Goal: Find specific page/section: Find specific page/section

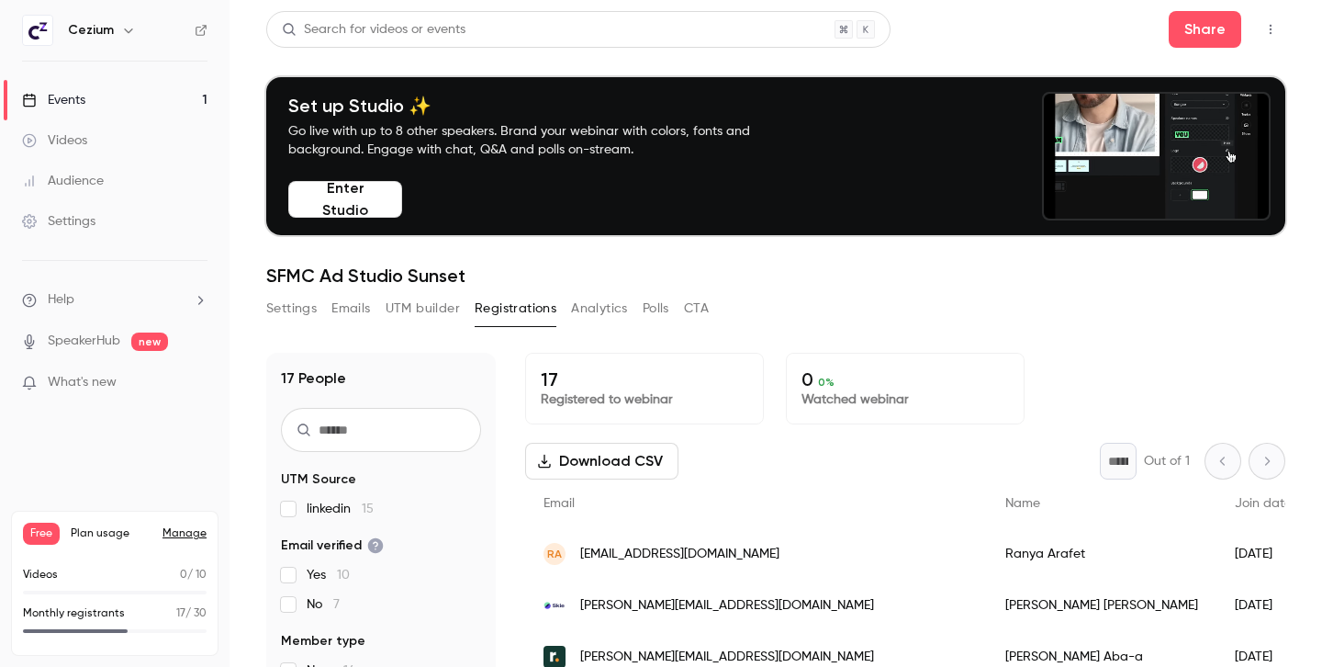
click at [442, 308] on button "UTM builder" at bounding box center [423, 308] width 74 height 29
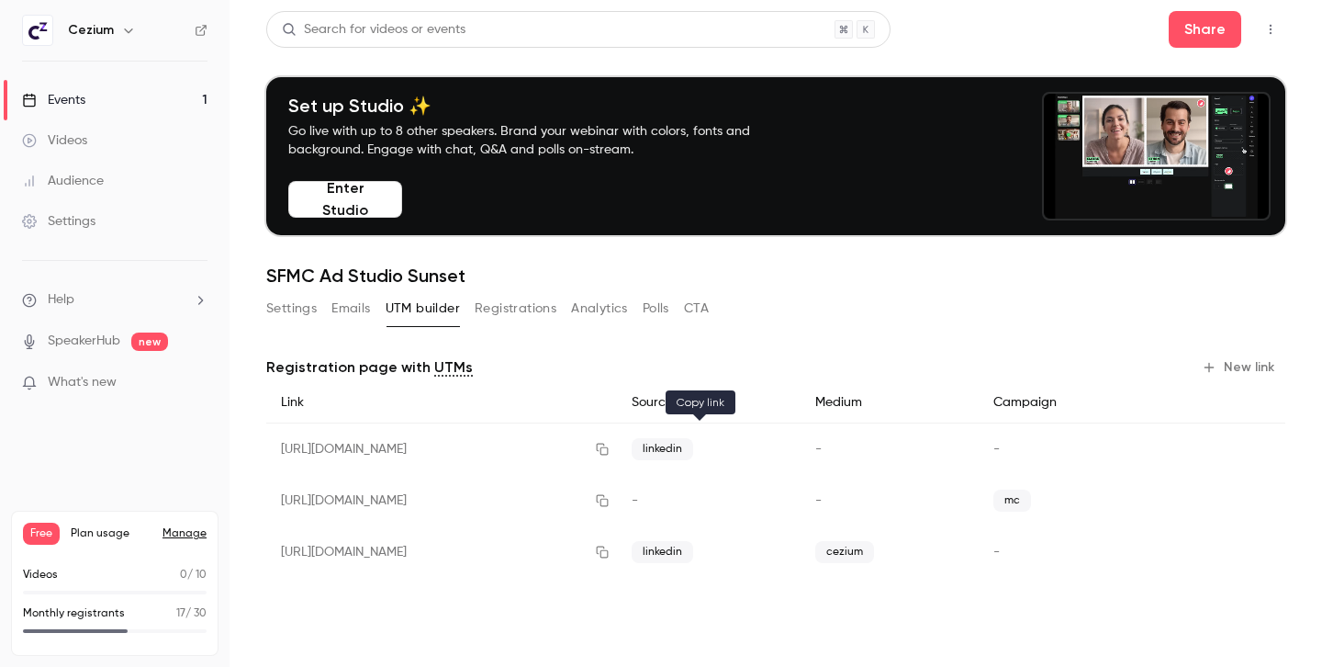
click at [610, 446] on icon "button" at bounding box center [602, 449] width 15 height 13
click at [513, 311] on button "Registrations" at bounding box center [516, 308] width 82 height 29
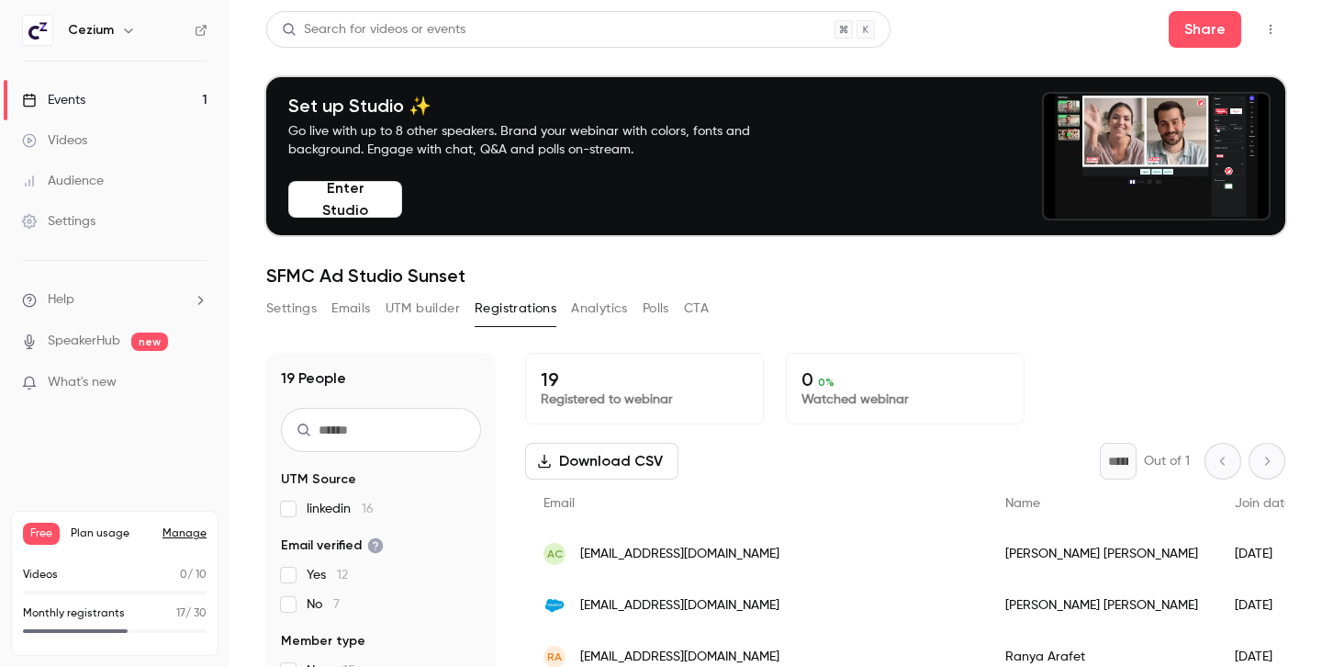
click at [187, 530] on link "Manage" at bounding box center [185, 533] width 44 height 15
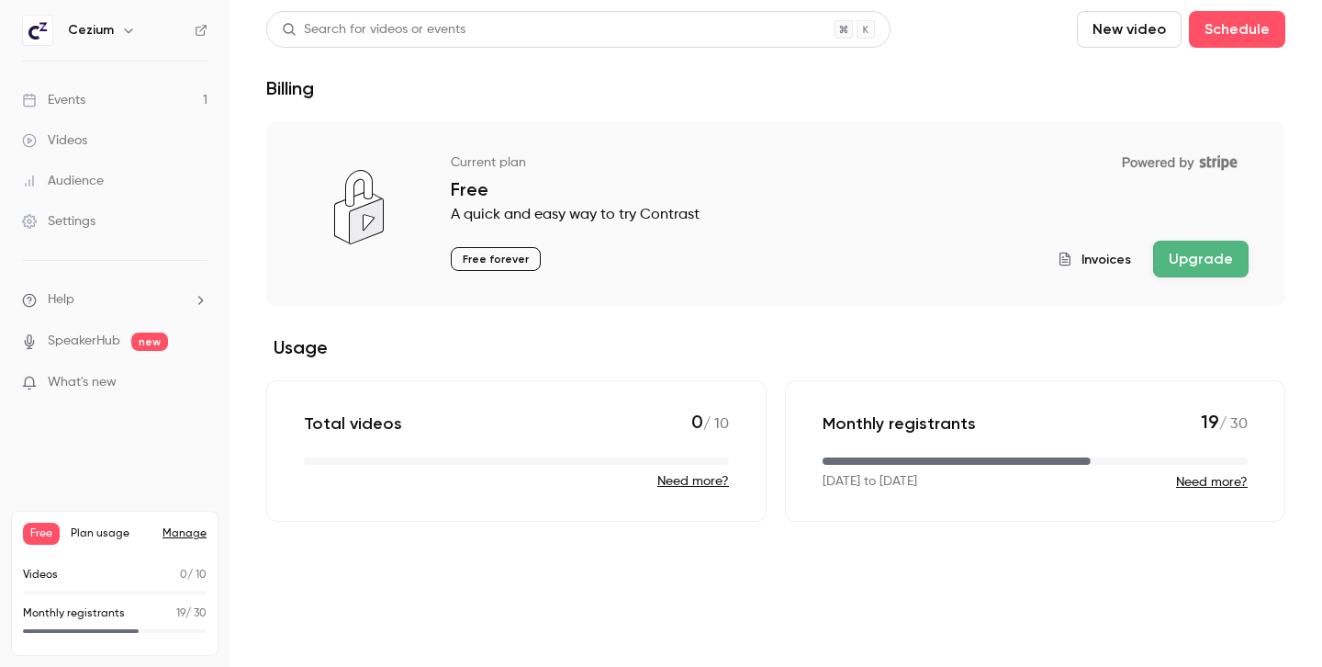
click at [71, 97] on div "Events" at bounding box center [53, 100] width 63 height 18
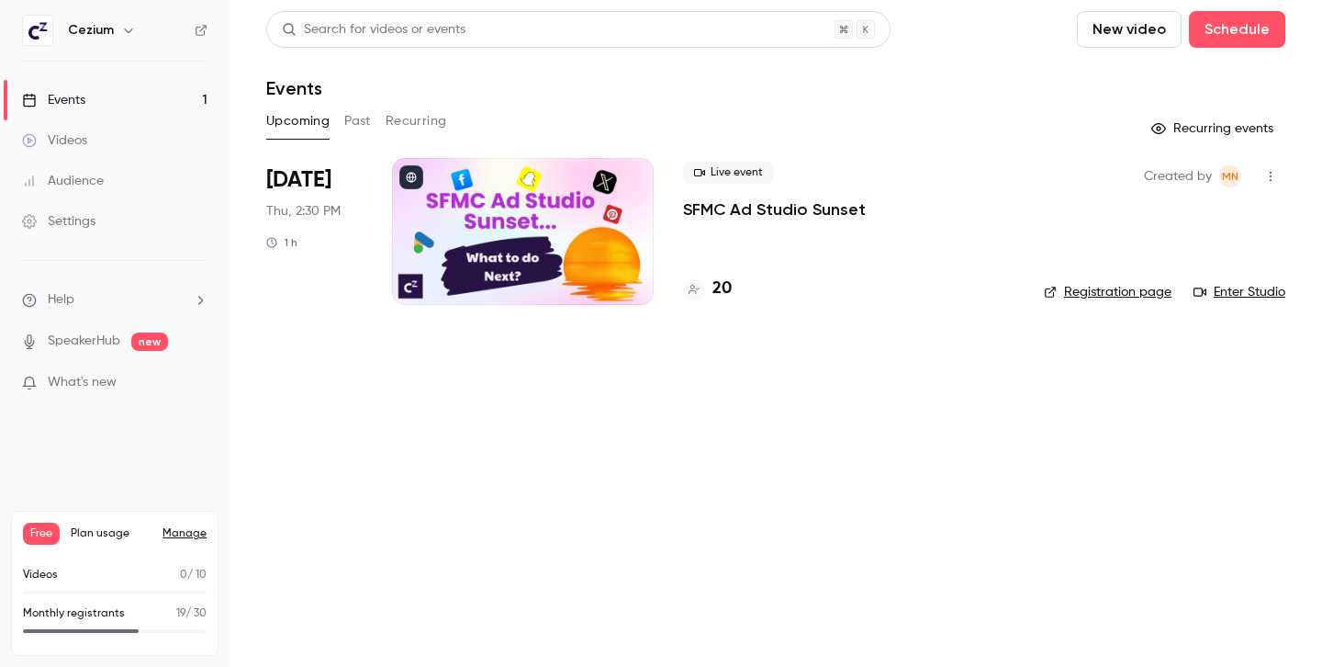
click at [831, 243] on div "Live event SFMC Ad Studio Sunset 20" at bounding box center [848, 231] width 331 height 147
click at [716, 293] on h4 "20" at bounding box center [721, 288] width 19 height 25
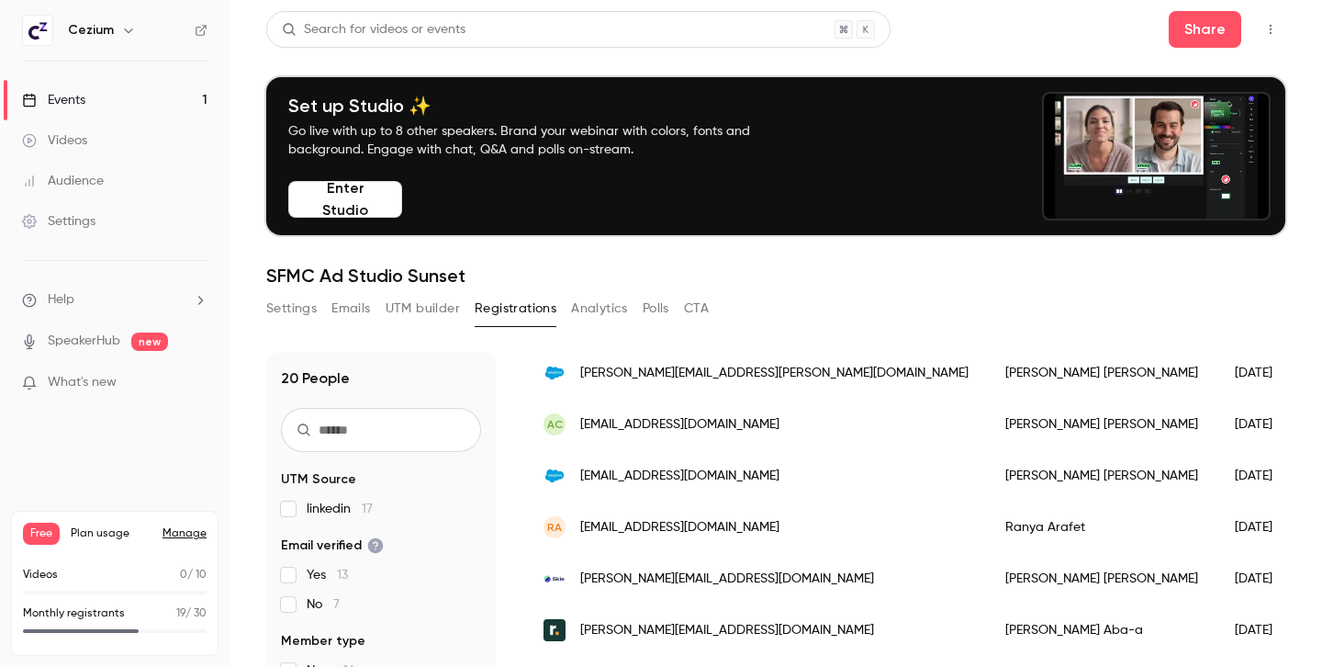
scroll to position [206, 0]
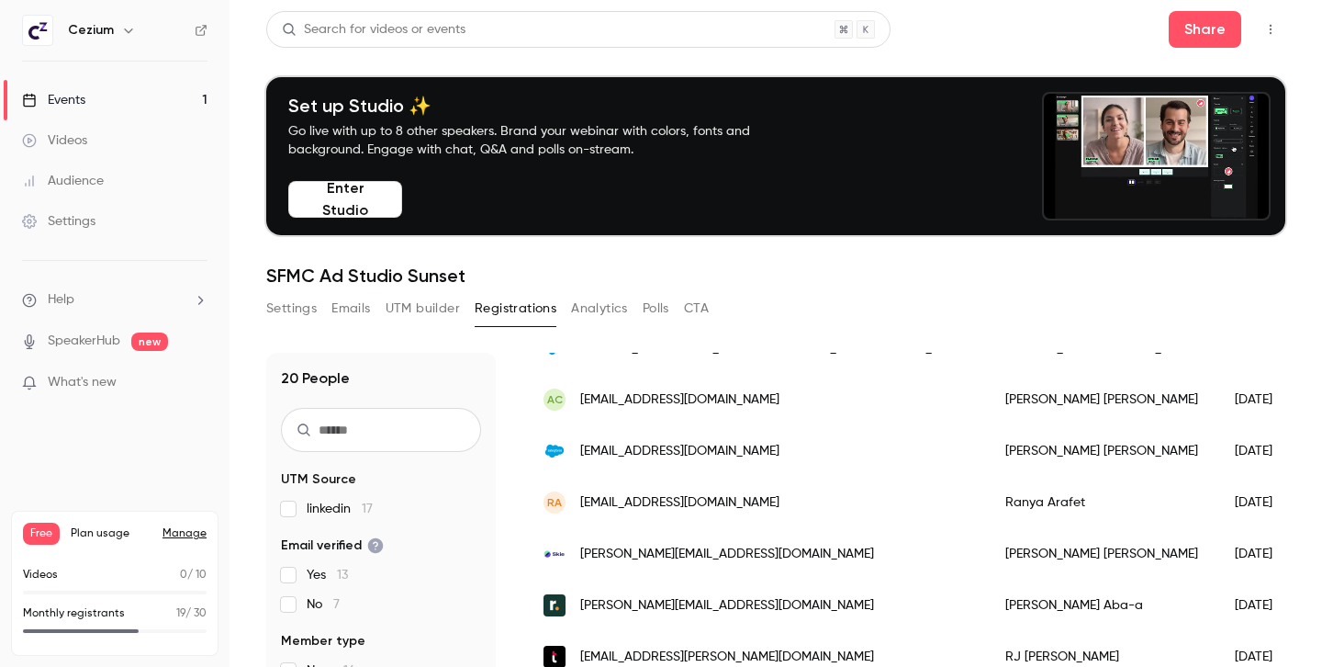
click at [98, 91] on link "Events 1" at bounding box center [115, 100] width 230 height 40
